Goal: Information Seeking & Learning: Learn about a topic

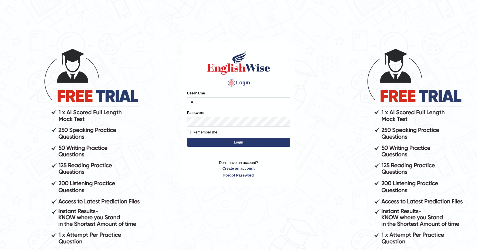
type input "AJ"
type input "ajaybamal"
click at [187, 138] on button "Login" at bounding box center [238, 142] width 103 height 9
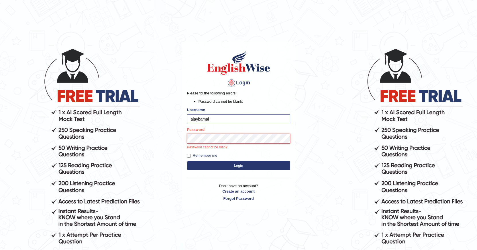
click at [187, 161] on button "Login" at bounding box center [238, 165] width 103 height 9
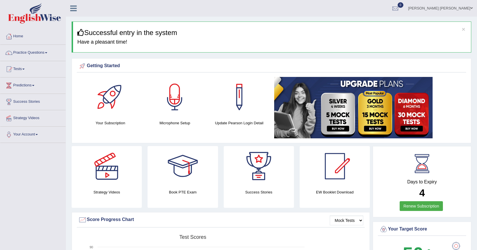
click at [24, 70] on link "Tests" at bounding box center [32, 68] width 65 height 14
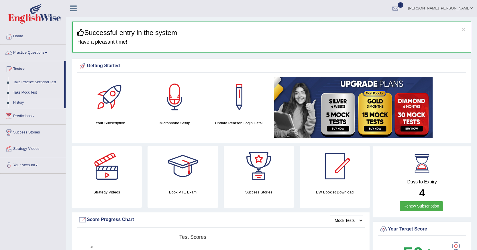
click at [19, 102] on link "History" at bounding box center [38, 102] width 54 height 10
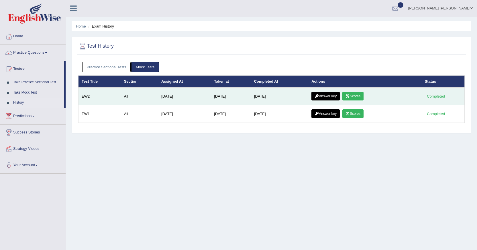
click at [357, 98] on link "Scores" at bounding box center [352, 96] width 21 height 9
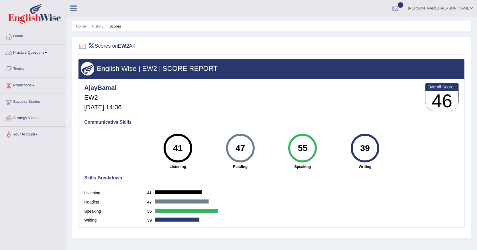
click at [94, 28] on link "History" at bounding box center [97, 26] width 11 height 4
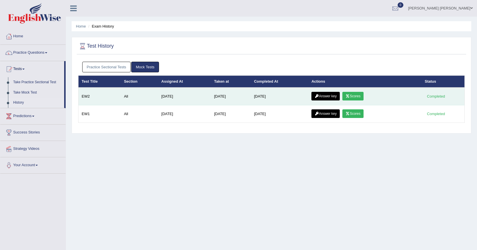
click at [273, 97] on td "Aug 16, 2025" at bounding box center [280, 96] width 58 height 18
click at [329, 95] on link "Answer key" at bounding box center [325, 96] width 28 height 9
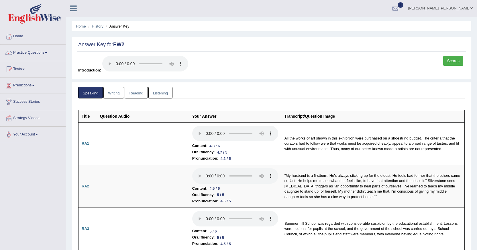
click at [115, 95] on link "Writing" at bounding box center [113, 93] width 21 height 12
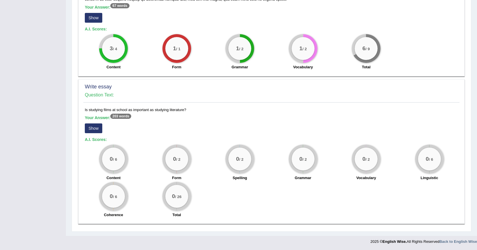
scroll to position [339, 0]
click at [92, 130] on button "Show" at bounding box center [93, 128] width 17 height 10
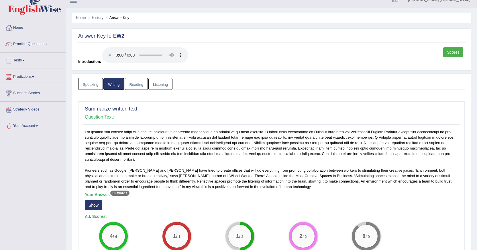
scroll to position [0, 0]
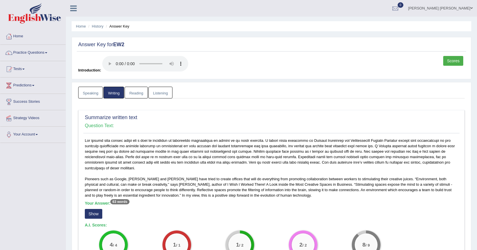
click at [452, 61] on link "Scores" at bounding box center [453, 61] width 20 height 10
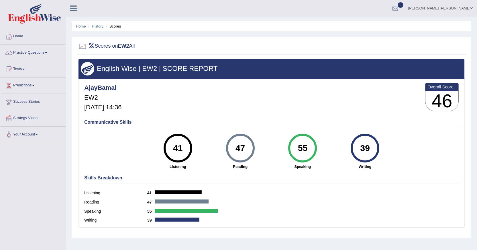
click at [99, 27] on link "History" at bounding box center [97, 26] width 11 height 4
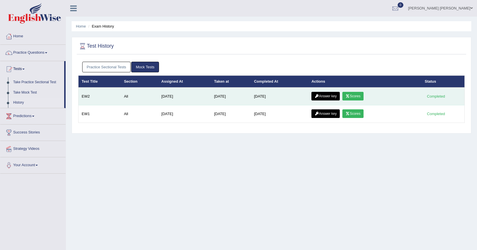
click at [324, 95] on link "Answer key" at bounding box center [325, 96] width 28 height 9
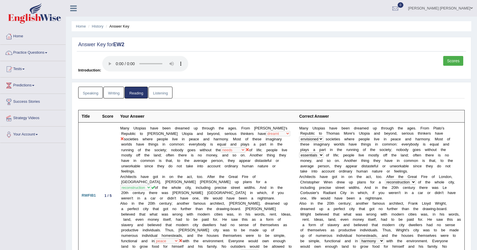
click at [167, 94] on link "Listening" at bounding box center [160, 93] width 24 height 12
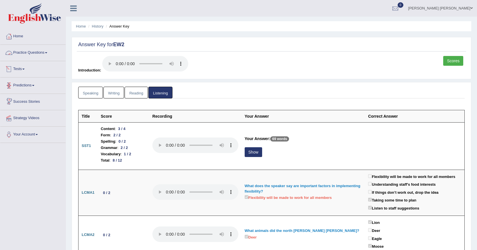
click at [28, 51] on link "Practice Questions" at bounding box center [32, 52] width 65 height 14
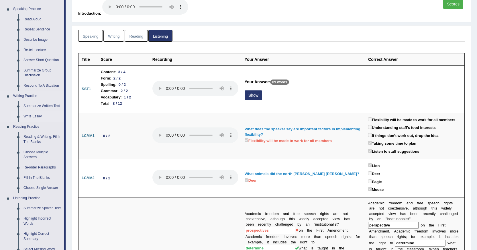
scroll to position [57, 0]
click at [39, 137] on link "Reading & Writing: Fill In The Blanks" at bounding box center [42, 138] width 43 height 15
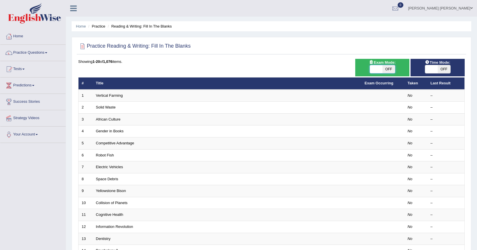
click at [377, 71] on span at bounding box center [376, 69] width 13 height 8
checkbox input "true"
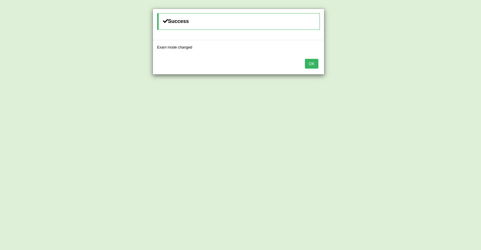
click at [311, 68] on button "OK" at bounding box center [311, 64] width 13 height 10
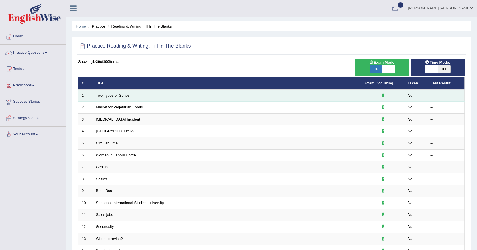
click at [166, 100] on td "Two Types of Genes" at bounding box center [227, 95] width 269 height 12
click at [120, 100] on td "Two Types of Genes" at bounding box center [227, 95] width 269 height 12
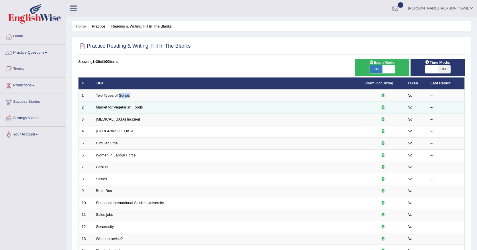
click at [114, 106] on link "Market for Vegetarian Foods" at bounding box center [119, 107] width 47 height 4
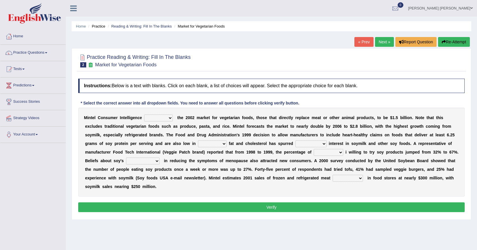
click at [171, 117] on select "deals fulfills creates estimates" at bounding box center [158, 117] width 29 height 7
click at [172, 119] on select "deals fulfills creates estimates" at bounding box center [158, 117] width 29 height 7
select select "deals"
click at [144, 114] on select "deals fulfills creates estimates" at bounding box center [158, 117] width 29 height 7
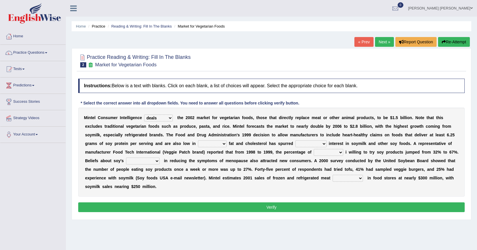
click at [225, 143] on select "saturated solid acid liquid" at bounding box center [212, 143] width 29 height 7
select select "solid"
click at [198, 140] on select "saturated solid acid liquid" at bounding box center [212, 143] width 29 height 7
click at [301, 146] on select "good big tremendous extreme" at bounding box center [310, 143] width 31 height 7
select select "extreme"
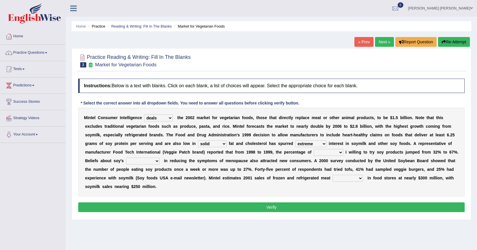
click at [295, 140] on select "good big tremendous extreme" at bounding box center [310, 143] width 31 height 7
click at [332, 154] on select "guests consumers customers clients" at bounding box center [329, 152] width 30 height 7
select select "clients"
click at [314, 149] on select "guests consumers customers clients" at bounding box center [329, 152] width 30 height 7
click at [144, 160] on select "effectiveness timeliness efficiency goodness" at bounding box center [143, 160] width 34 height 7
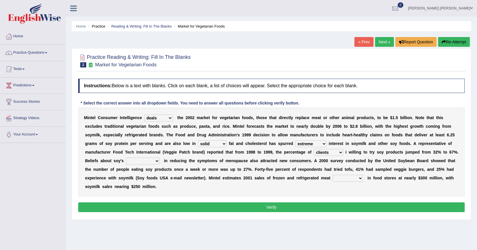
select select "effectiveness"
click at [126, 157] on select "effectiveness timeliness efficiency goodness" at bounding box center [143, 160] width 34 height 7
click at [340, 180] on select "foods choices staffs alternatives" at bounding box center [348, 177] width 30 height 7
select select "choices"
click at [333, 174] on select "foods choices staffs alternatives" at bounding box center [348, 177] width 30 height 7
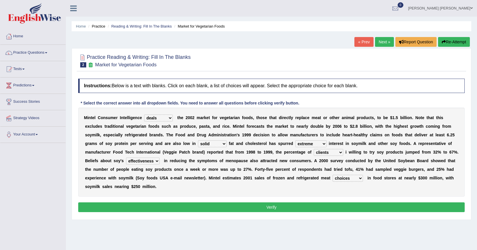
click at [267, 207] on button "Verify" at bounding box center [271, 207] width 386 height 10
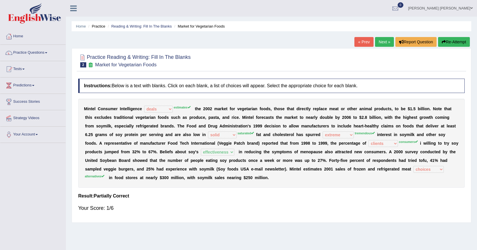
click at [103, 27] on li "Practice" at bounding box center [96, 25] width 18 height 5
click at [124, 28] on link "Reading & Writing: Fill In The Blanks" at bounding box center [141, 26] width 60 height 4
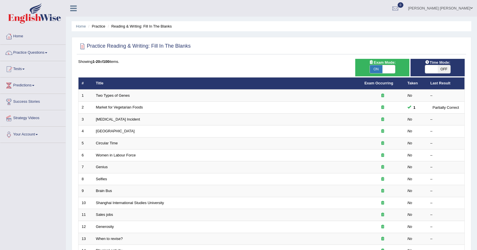
click at [161, 14] on div "Ajay Singh Bamel Toggle navigation Username: AjayBamal Access Type: Online Subs…" at bounding box center [271, 8] width 411 height 17
click at [43, 51] on link "Practice Questions" at bounding box center [32, 52] width 65 height 14
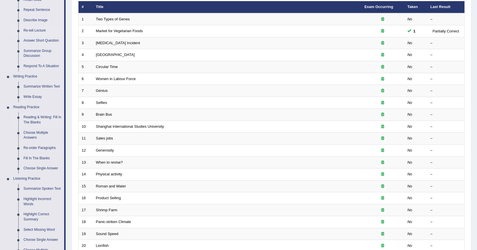
scroll to position [86, 0]
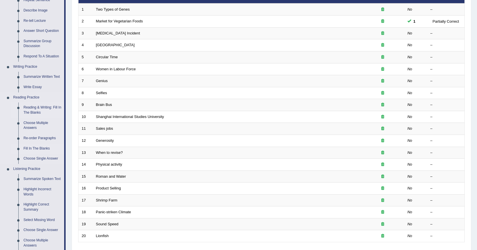
click at [42, 146] on link "Fill In The Blanks" at bounding box center [42, 148] width 43 height 10
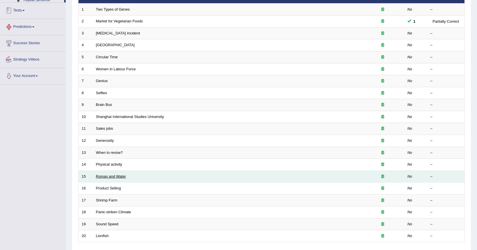
scroll to position [130, 0]
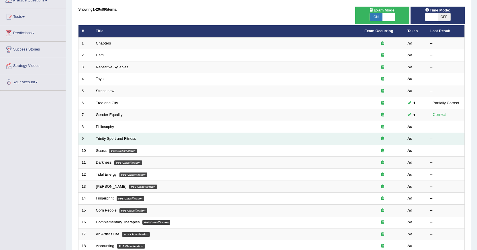
scroll to position [57, 0]
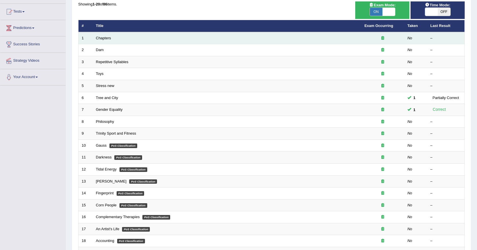
click at [135, 43] on td "Chapters" at bounding box center [227, 38] width 268 height 12
click at [102, 39] on link "Chapters" at bounding box center [103, 38] width 15 height 4
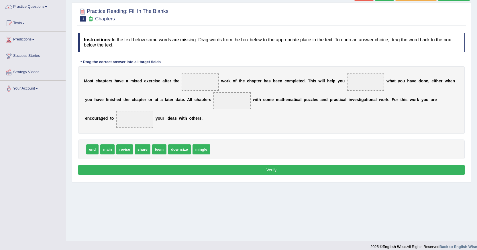
scroll to position [51, 0]
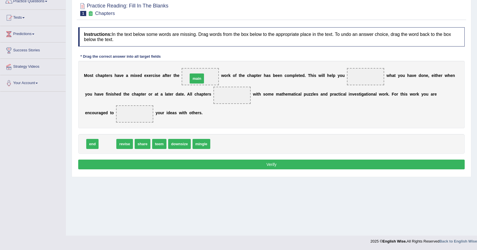
drag, startPoint x: 108, startPoint y: 146, endPoint x: 198, endPoint y: 81, distance: 110.7
click at [198, 81] on span "main" at bounding box center [200, 76] width 15 height 10
drag, startPoint x: 109, startPoint y: 146, endPoint x: 360, endPoint y: 79, distance: 259.5
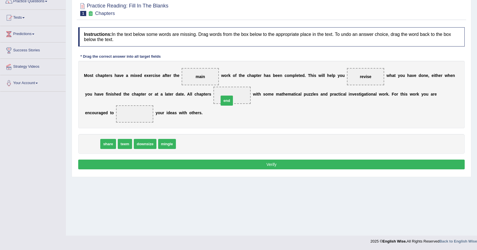
drag, startPoint x: 91, startPoint y: 146, endPoint x: 225, endPoint y: 103, distance: 141.2
drag, startPoint x: 152, startPoint y: 145, endPoint x: 232, endPoint y: 97, distance: 92.8
drag, startPoint x: 94, startPoint y: 146, endPoint x: 127, endPoint y: 119, distance: 43.0
click at [276, 166] on button "Verify" at bounding box center [271, 164] width 386 height 10
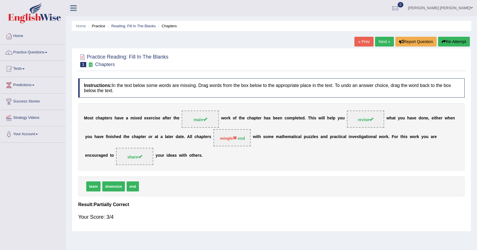
scroll to position [0, 0]
click at [378, 42] on link "Next »" at bounding box center [384, 42] width 19 height 10
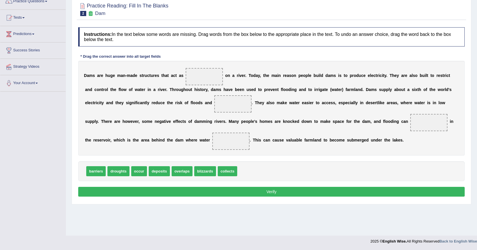
scroll to position [51, 0]
drag, startPoint x: 93, startPoint y: 173, endPoint x: 196, endPoint y: 77, distance: 140.9
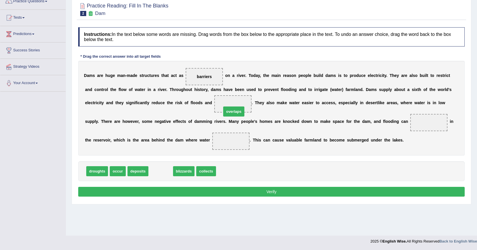
drag, startPoint x: 161, startPoint y: 173, endPoint x: 231, endPoint y: 106, distance: 96.7
click at [231, 106] on span "overlaps" at bounding box center [232, 103] width 37 height 17
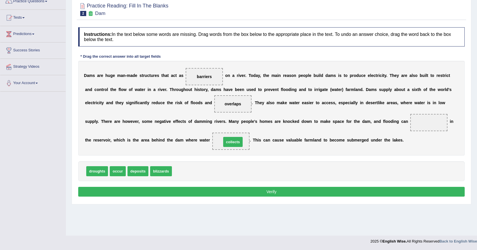
drag, startPoint x: 183, startPoint y: 172, endPoint x: 233, endPoint y: 143, distance: 57.5
click at [119, 172] on span "occur" at bounding box center [118, 171] width 16 height 10
drag, startPoint x: 118, startPoint y: 174, endPoint x: 435, endPoint y: 129, distance: 320.0
click at [252, 192] on button "Verify" at bounding box center [271, 191] width 386 height 10
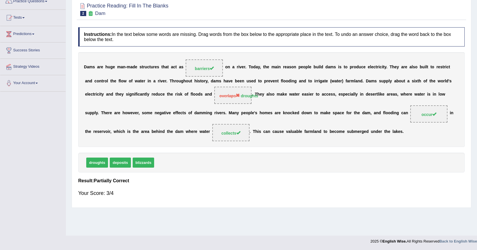
scroll to position [23, 0]
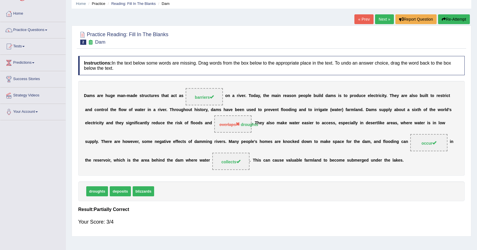
click at [386, 20] on link "Next »" at bounding box center [384, 19] width 19 height 10
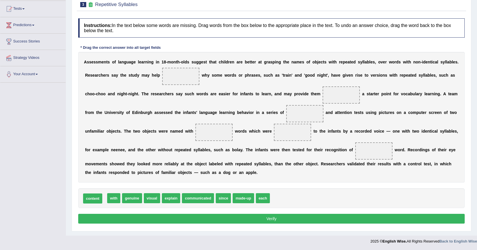
drag, startPoint x: 90, startPoint y: 200, endPoint x: 87, endPoint y: 200, distance: 3.2
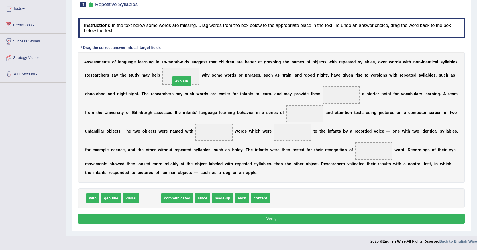
drag, startPoint x: 153, startPoint y: 199, endPoint x: 184, endPoint y: 83, distance: 121.1
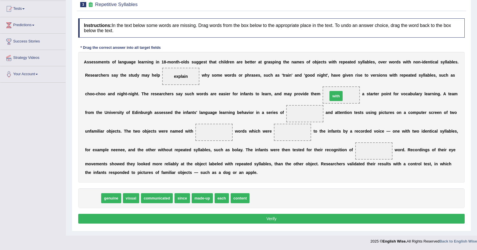
drag, startPoint x: 94, startPoint y: 199, endPoint x: 337, endPoint y: 97, distance: 263.7
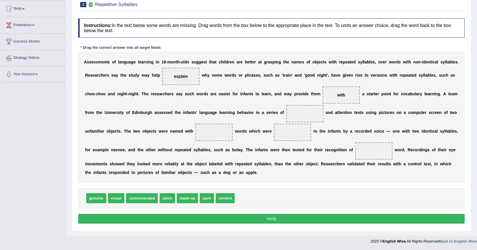
click at [266, 219] on button "Verify" at bounding box center [271, 218] width 386 height 10
drag, startPoint x: 183, startPoint y: 199, endPoint x: 292, endPoint y: 143, distance: 122.2
click at [292, 143] on div "A s s e s s m e n t s o f l a n g u a g e l e a r n i n g i n 1 8 - m o n t h -…" at bounding box center [271, 117] width 386 height 130
drag, startPoint x: 203, startPoint y: 199, endPoint x: 297, endPoint y: 121, distance: 122.0
drag, startPoint x: 198, startPoint y: 199, endPoint x: 282, endPoint y: 133, distance: 107.0
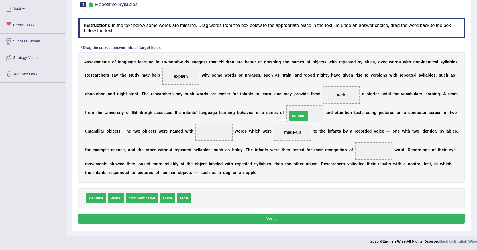
drag, startPoint x: 206, startPoint y: 198, endPoint x: 302, endPoint y: 116, distance: 127.0
drag, startPoint x: 184, startPoint y: 199, endPoint x: 380, endPoint y: 152, distance: 201.9
drag, startPoint x: 113, startPoint y: 199, endPoint x: 213, endPoint y: 136, distance: 117.6
click at [268, 219] on button "Verify" at bounding box center [271, 218] width 386 height 10
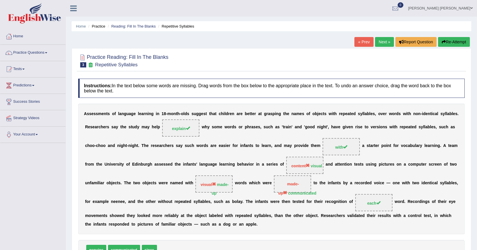
click at [384, 42] on link "Next »" at bounding box center [384, 42] width 19 height 10
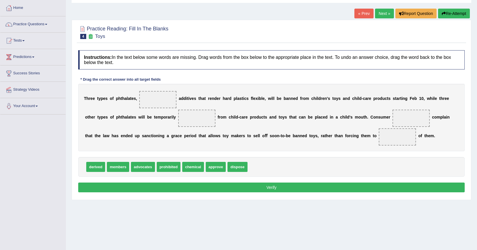
scroll to position [29, 0]
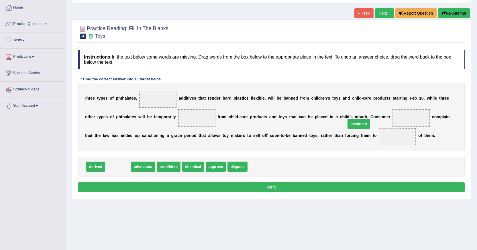
drag, startPoint x: 120, startPoint y: 166, endPoint x: 395, endPoint y: 118, distance: 279.5
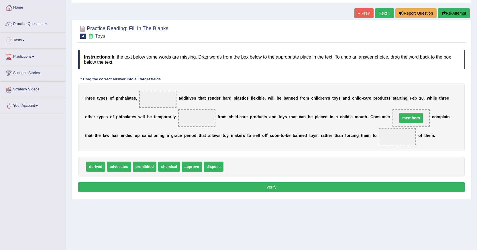
click at [397, 117] on span "members" at bounding box center [410, 117] width 37 height 17
drag, startPoint x: 123, startPoint y: 169, endPoint x: 409, endPoint y: 122, distance: 289.8
click at [409, 122] on span "advocates" at bounding box center [410, 118] width 25 height 10
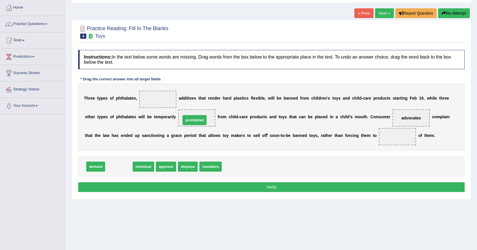
drag, startPoint x: 121, startPoint y: 169, endPoint x: 196, endPoint y: 122, distance: 88.7
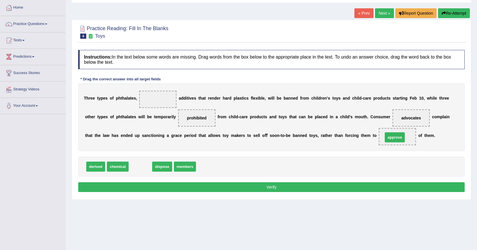
drag, startPoint x: 139, startPoint y: 165, endPoint x: 390, endPoint y: 137, distance: 252.5
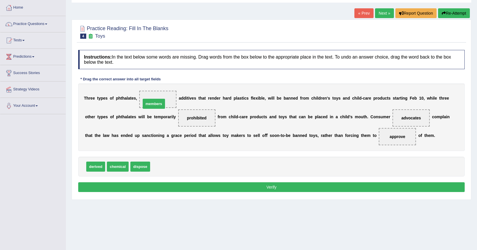
drag, startPoint x: 157, startPoint y: 168, endPoint x: 148, endPoint y: 104, distance: 65.1
click at [260, 189] on button "Verify" at bounding box center [271, 187] width 386 height 10
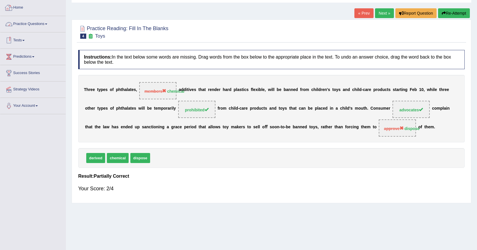
click at [31, 43] on link "Tests" at bounding box center [32, 39] width 65 height 14
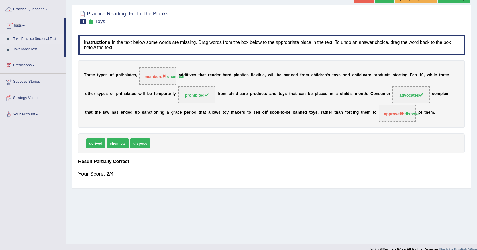
scroll to position [51, 0]
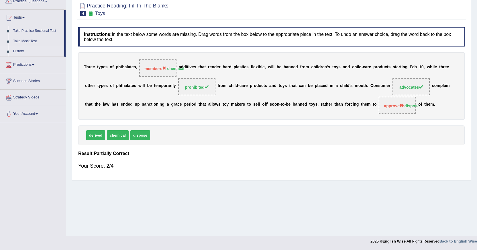
click at [14, 49] on link "History" at bounding box center [38, 51] width 54 height 10
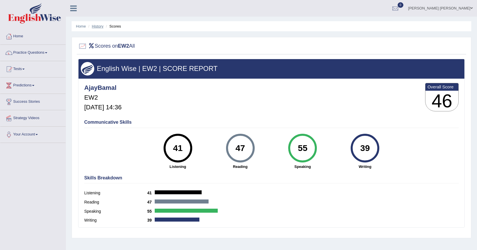
click at [96, 25] on link "History" at bounding box center [97, 26] width 11 height 4
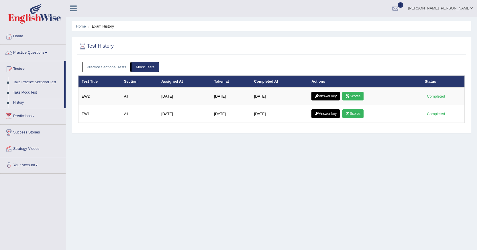
click at [353, 112] on link "Scores" at bounding box center [352, 113] width 21 height 9
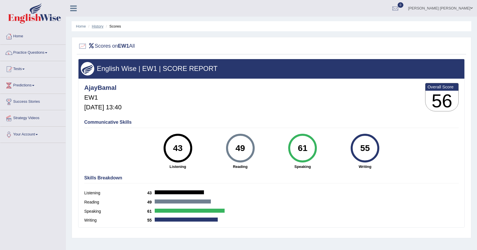
click at [92, 25] on link "History" at bounding box center [97, 26] width 11 height 4
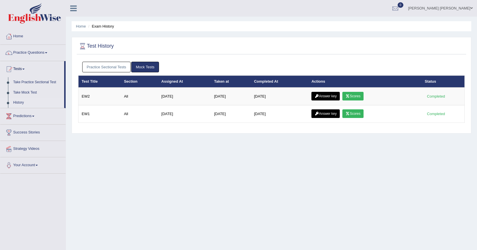
click at [337, 93] on link "Answer key" at bounding box center [325, 96] width 28 height 9
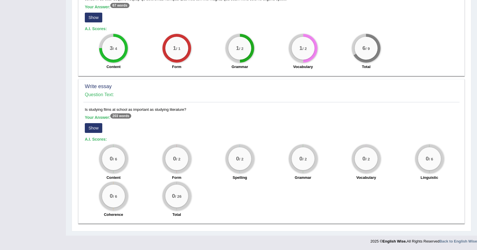
scroll to position [339, 0]
click at [94, 127] on button "Show" at bounding box center [93, 128] width 17 height 10
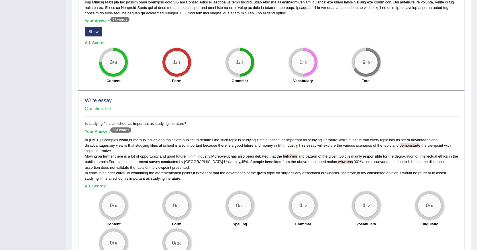
scroll to position [354, 0]
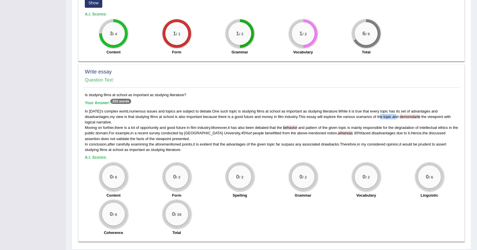
drag, startPoint x: 398, startPoint y: 117, endPoint x: 383, endPoint y: 116, distance: 14.9
click at [383, 116] on div "In today ' s complex world , numerous issues and topics are subject to debate .…" at bounding box center [271, 130] width 373 height 44
click at [395, 121] on div "In today ' s complex world , numerous issues and topics are subject to debate .…" at bounding box center [271, 130] width 373 height 44
drag, startPoint x: 211, startPoint y: 127, endPoint x: 126, endPoint y: 127, distance: 85.1
click at [126, 127] on div "In today ' s complex world , numerous issues and topics are subject to debate .…" at bounding box center [271, 130] width 373 height 44
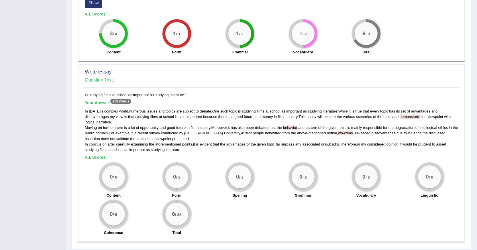
click at [297, 135] on span "above" at bounding box center [302, 133] width 10 height 4
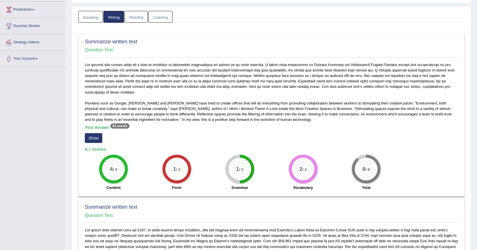
scroll to position [0, 0]
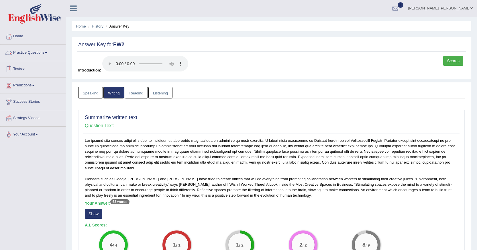
click at [21, 69] on link "Tests" at bounding box center [32, 68] width 65 height 14
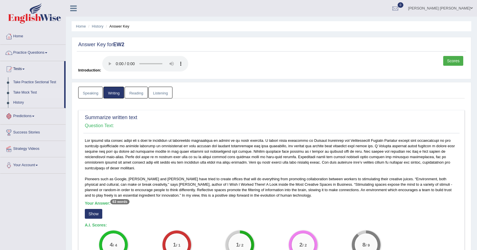
click at [25, 93] on link "Take Mock Test" at bounding box center [38, 92] width 54 height 10
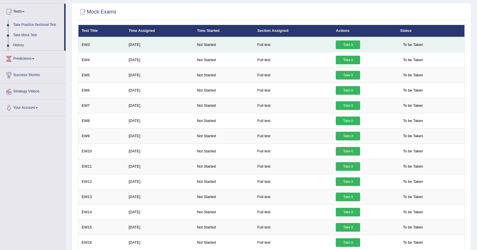
click at [349, 45] on link "Take it" at bounding box center [348, 44] width 24 height 9
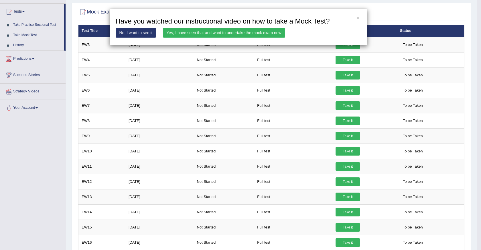
click at [200, 33] on link "Yes, I have seen that and want to undertake the mock exam now" at bounding box center [224, 33] width 122 height 10
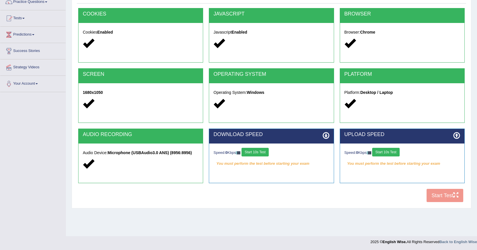
scroll to position [51, 0]
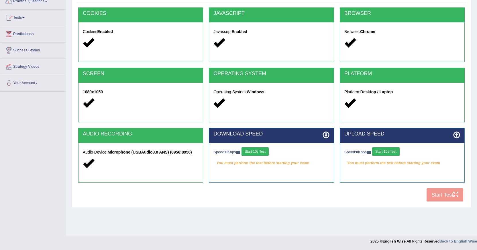
click at [258, 152] on button "Start 10s Test" at bounding box center [255, 151] width 27 height 9
click at [382, 152] on button "Start 10s Test" at bounding box center [385, 151] width 27 height 9
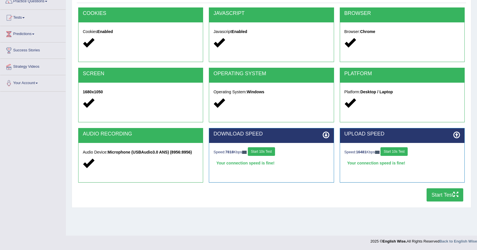
click at [439, 196] on button "Start Test" at bounding box center [445, 194] width 37 height 13
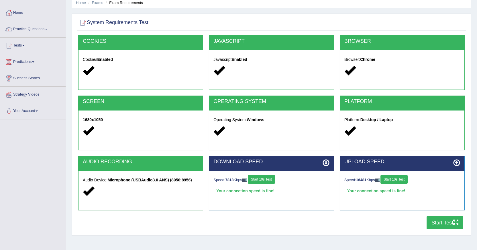
scroll to position [0, 0]
